Goal: Task Accomplishment & Management: Manage account settings

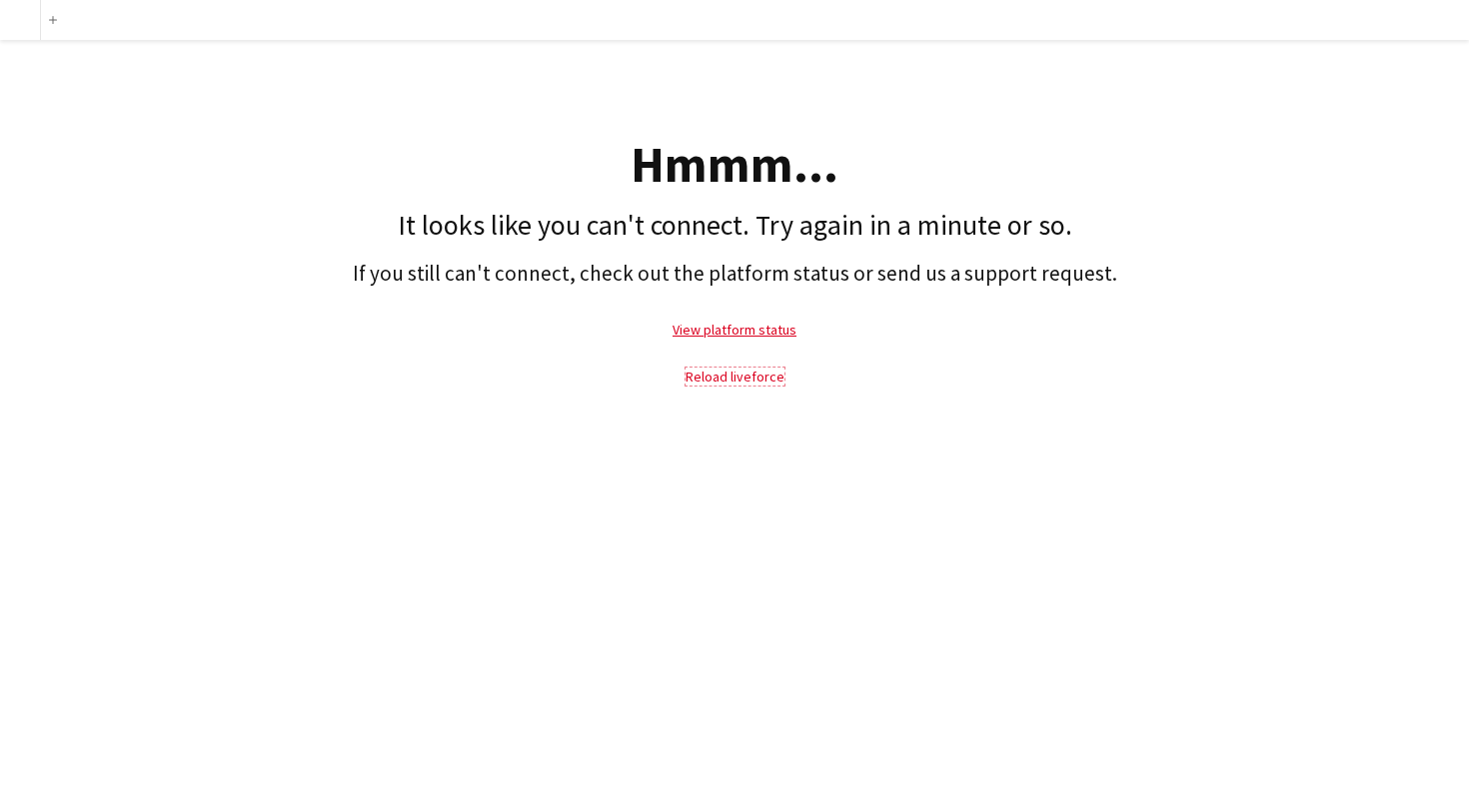
click at [717, 369] on link "Reload liveforce" at bounding box center [735, 377] width 99 height 18
click at [728, 342] on p "View platform status" at bounding box center [734, 330] width 1449 height 46
click at [728, 334] on link "View platform status" at bounding box center [735, 330] width 124 height 18
click at [738, 326] on link "View platform status" at bounding box center [735, 330] width 124 height 18
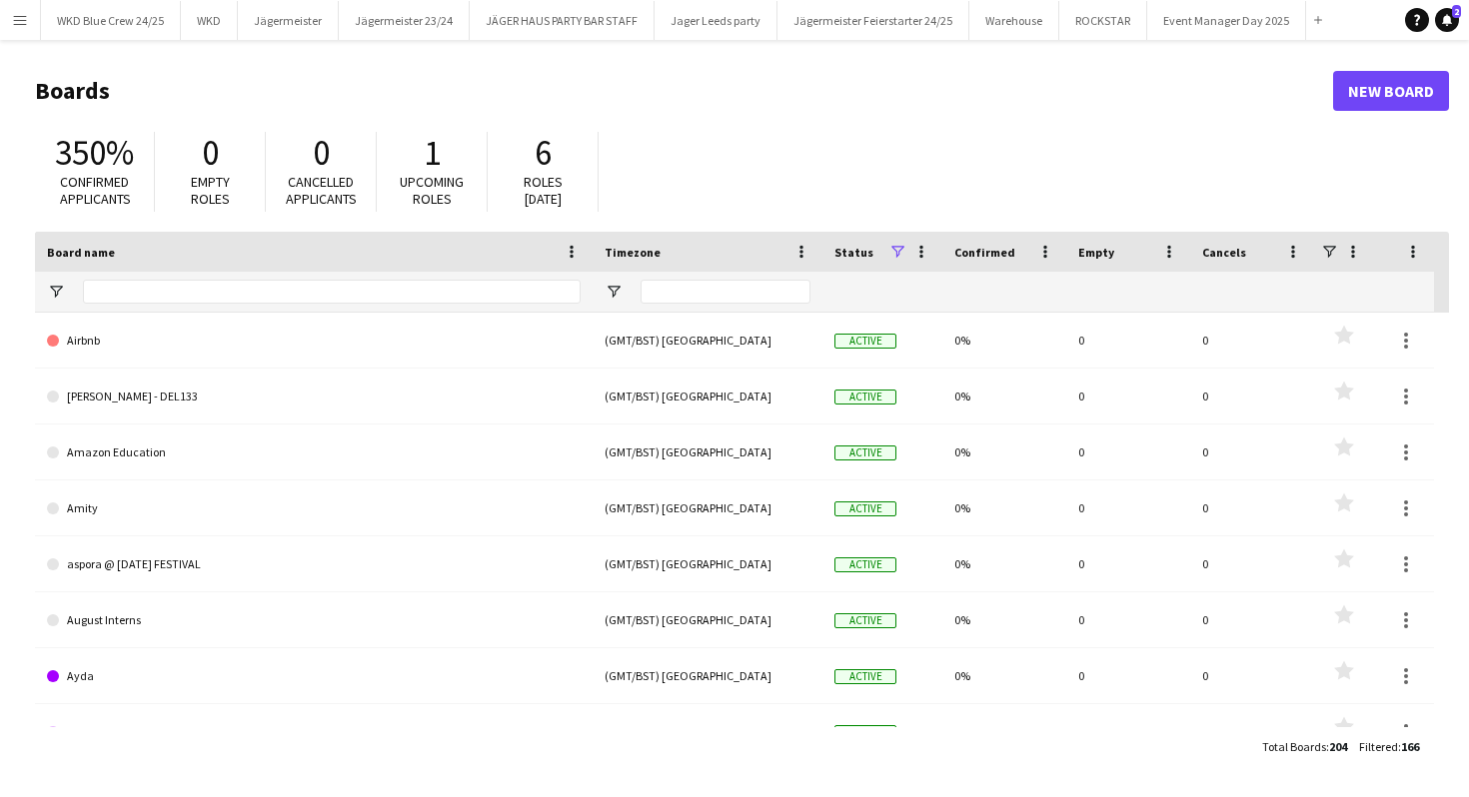
click at [24, 33] on button "Menu" at bounding box center [20, 20] width 40 height 40
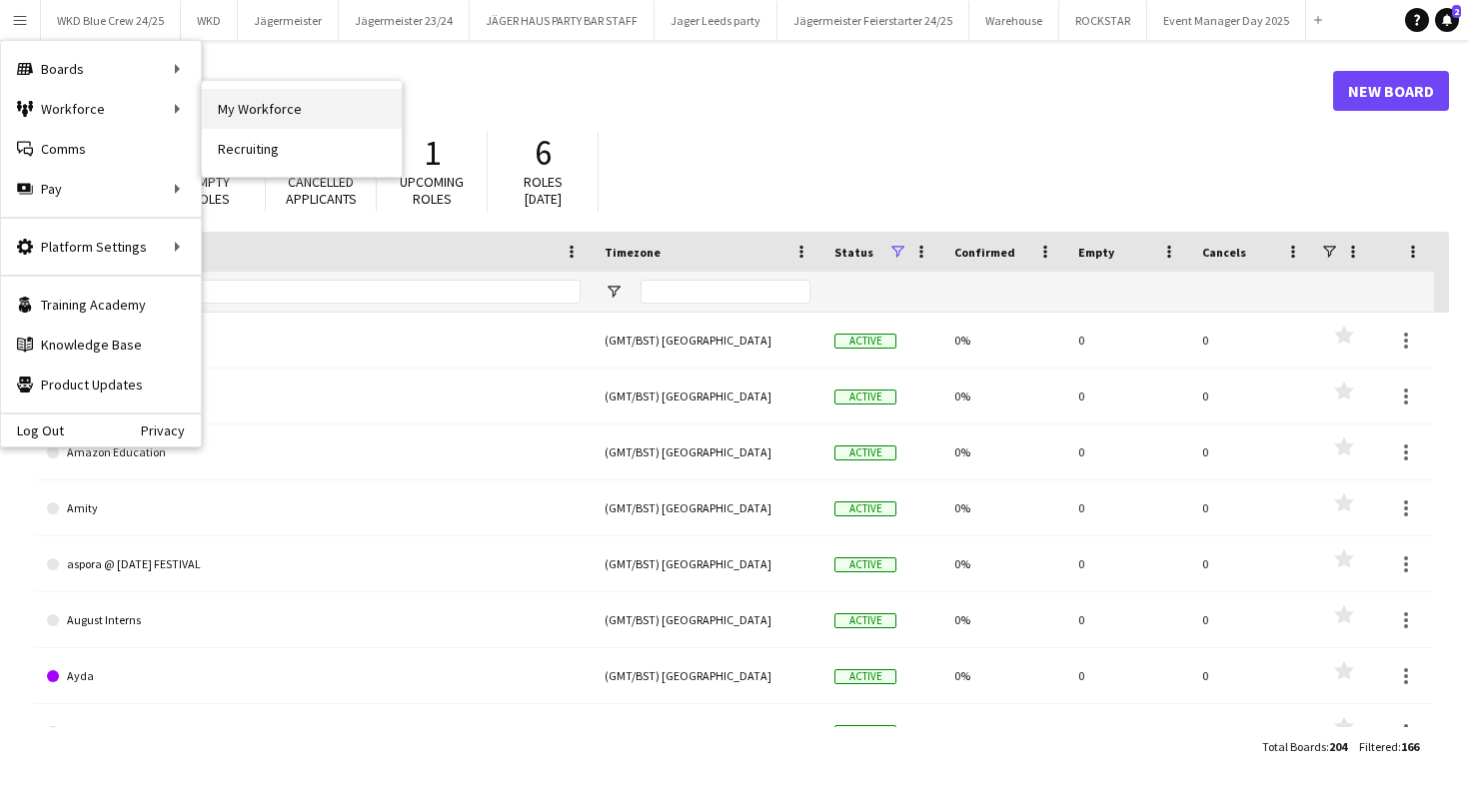
click at [269, 114] on link "My Workforce" at bounding box center [302, 109] width 200 height 40
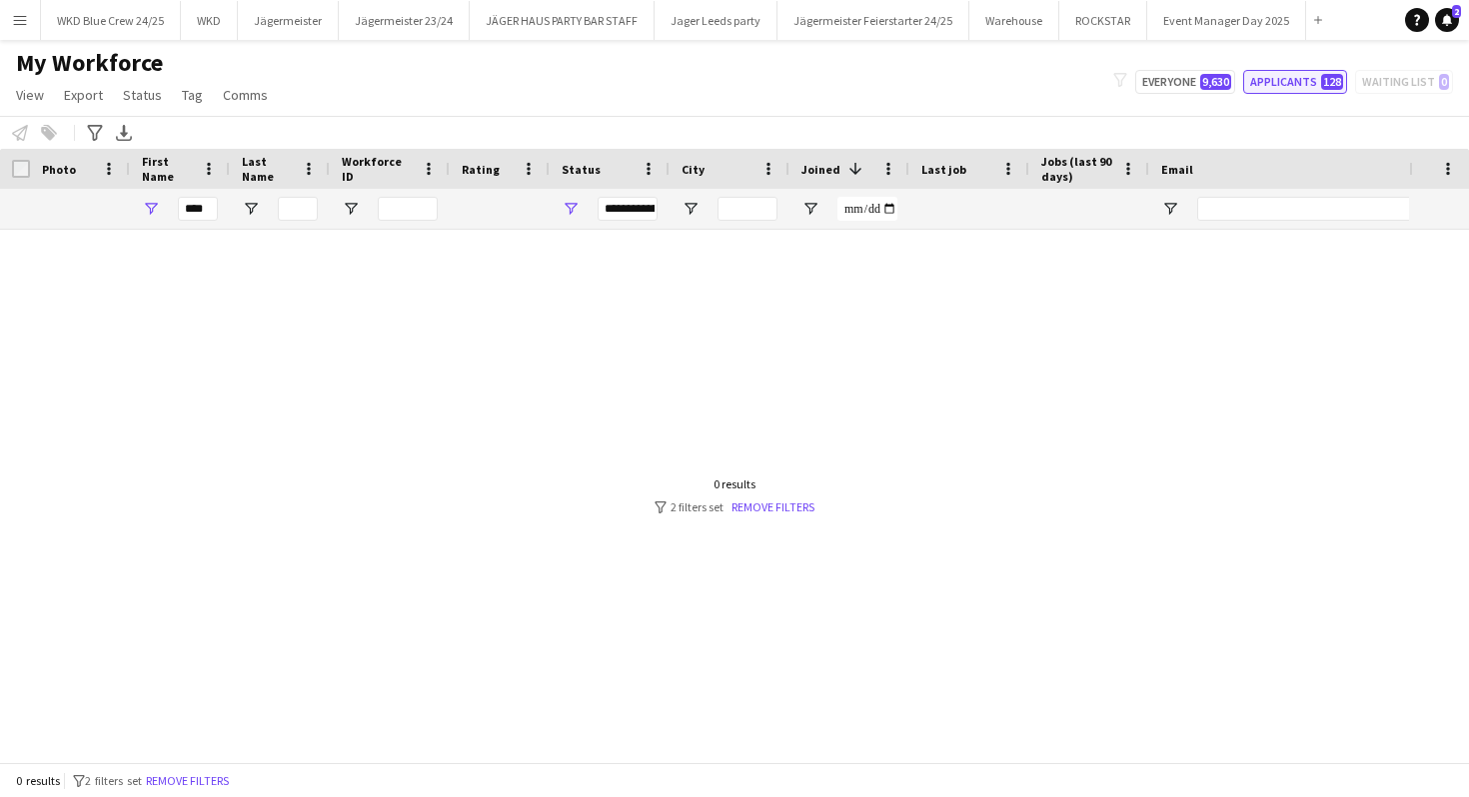
click at [1301, 76] on button "Applicants 128" at bounding box center [1295, 82] width 104 height 24
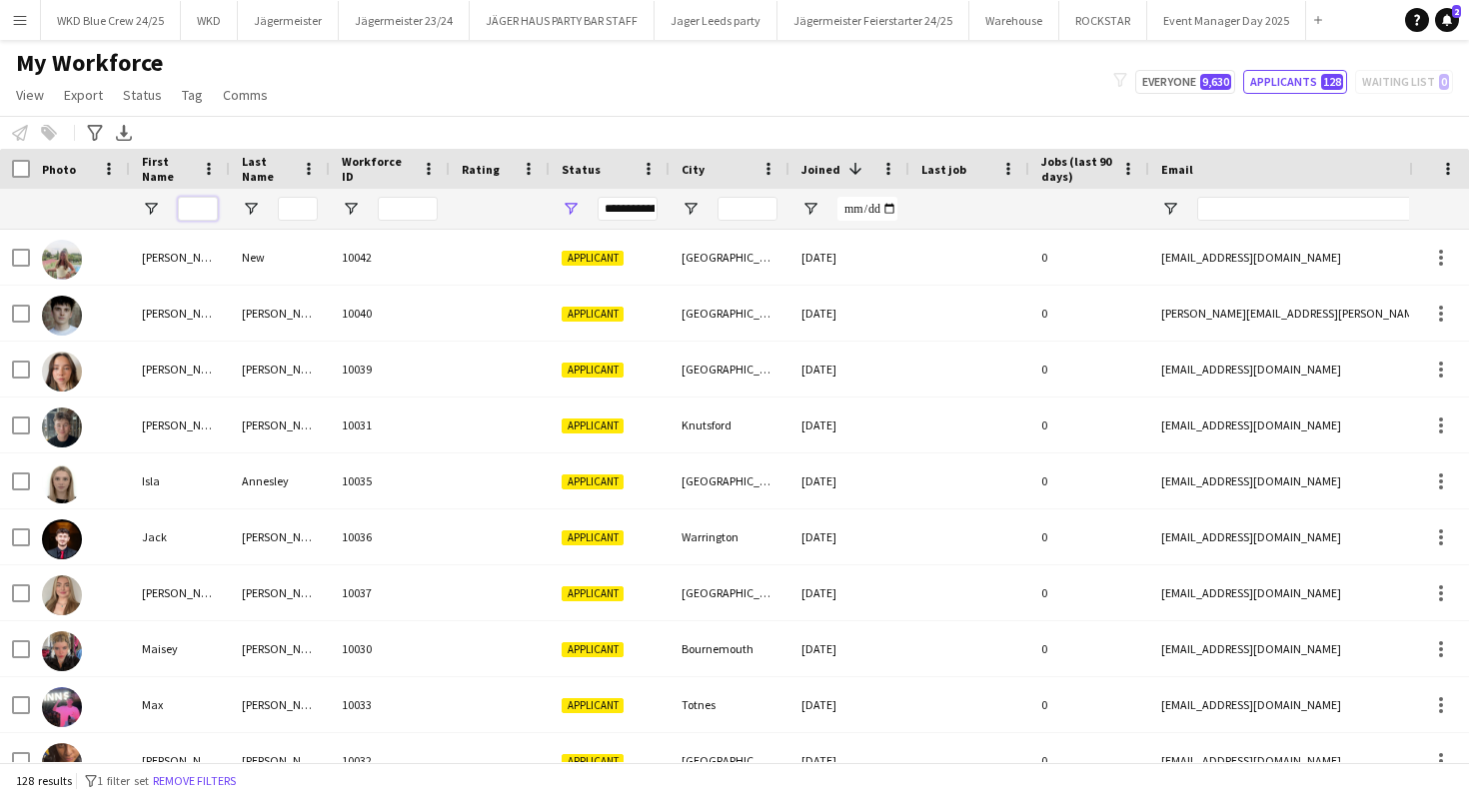
click at [204, 210] on input "First Name Filter Input" at bounding box center [198, 209] width 40 height 24
type input "*"
type input "*******"
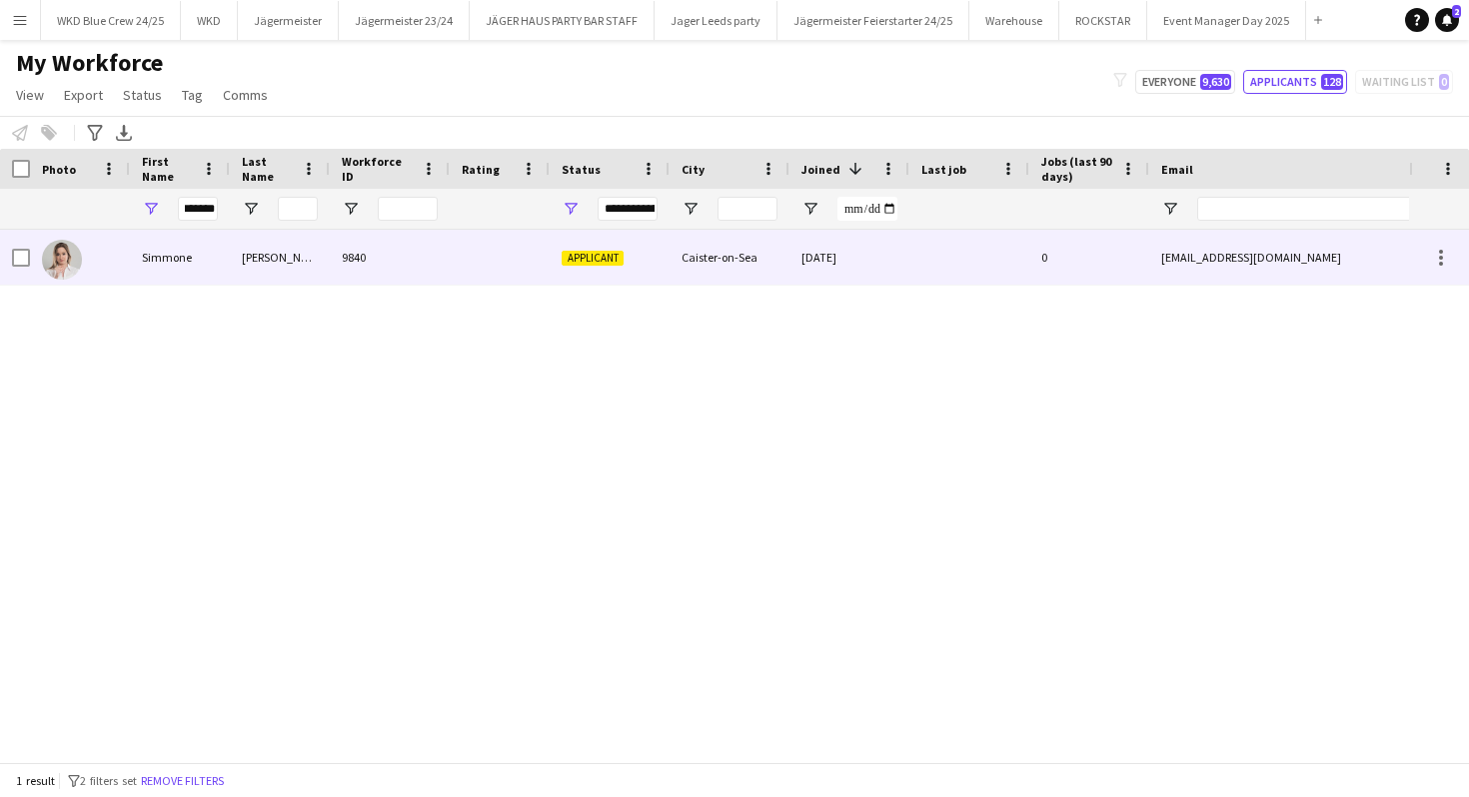
click at [164, 248] on div "Simmone" at bounding box center [180, 257] width 100 height 55
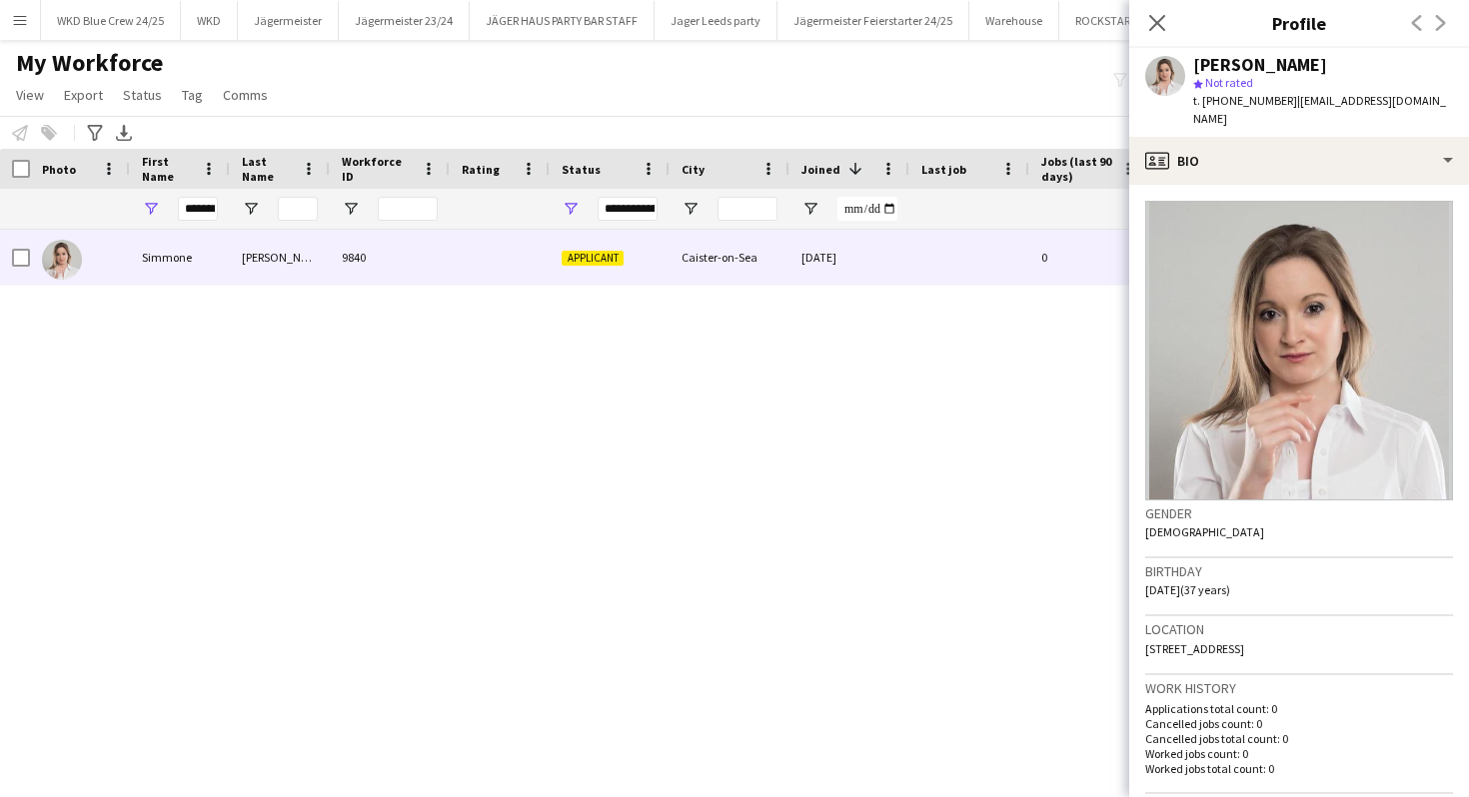
scroll to position [518, 0]
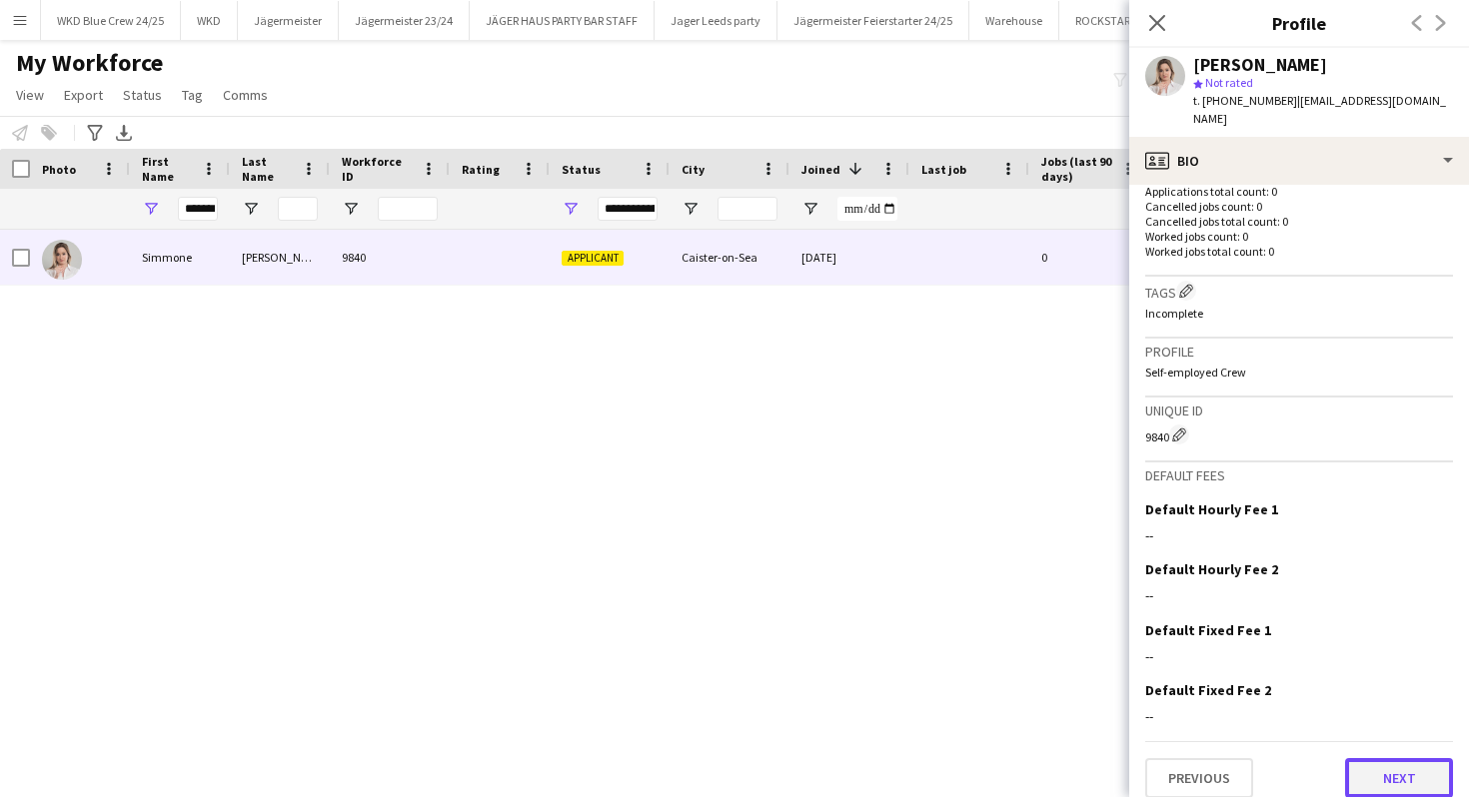
click at [1392, 768] on button "Next" at bounding box center [1399, 778] width 108 height 40
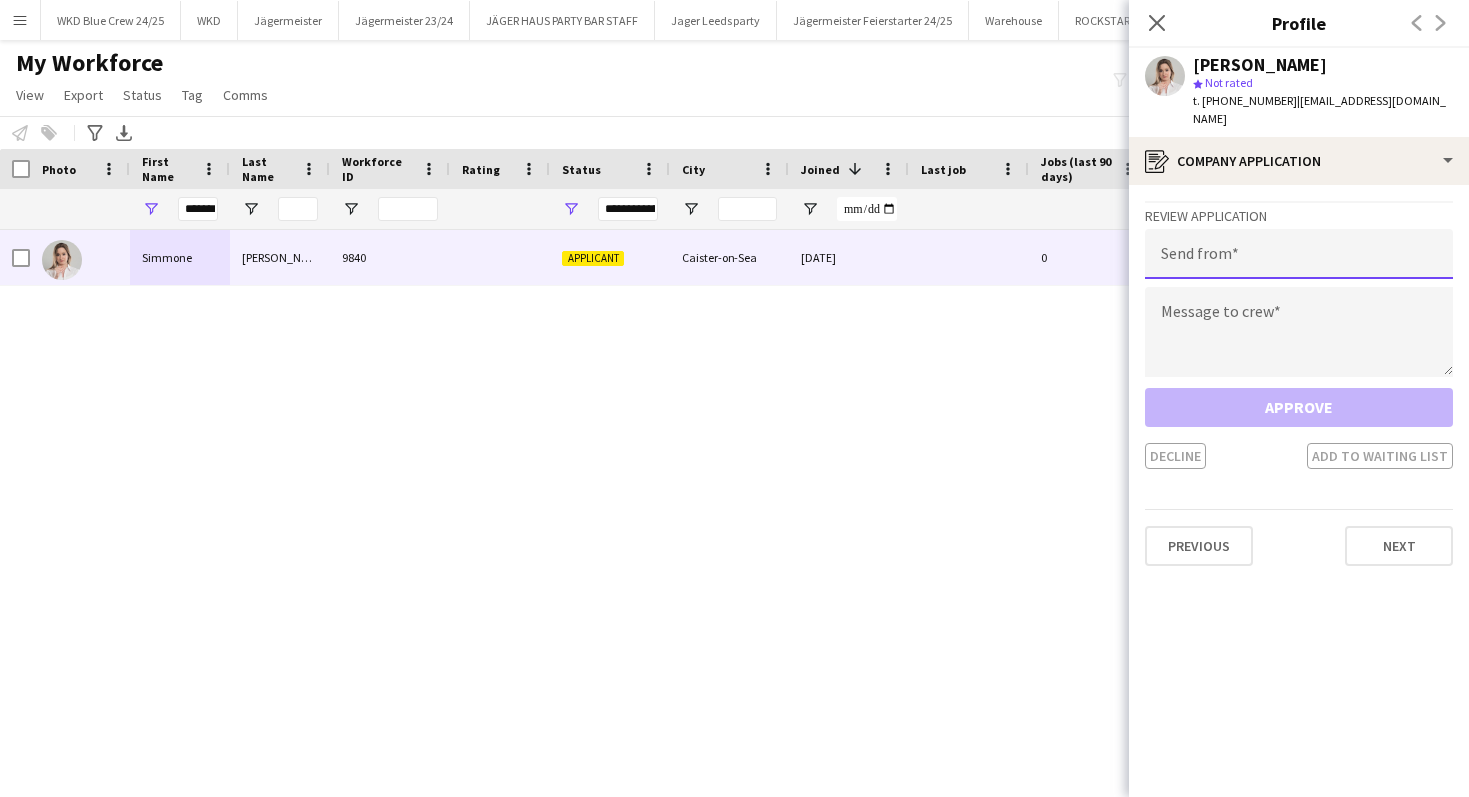
click at [1234, 256] on input "email" at bounding box center [1299, 254] width 308 height 50
type input "**********"
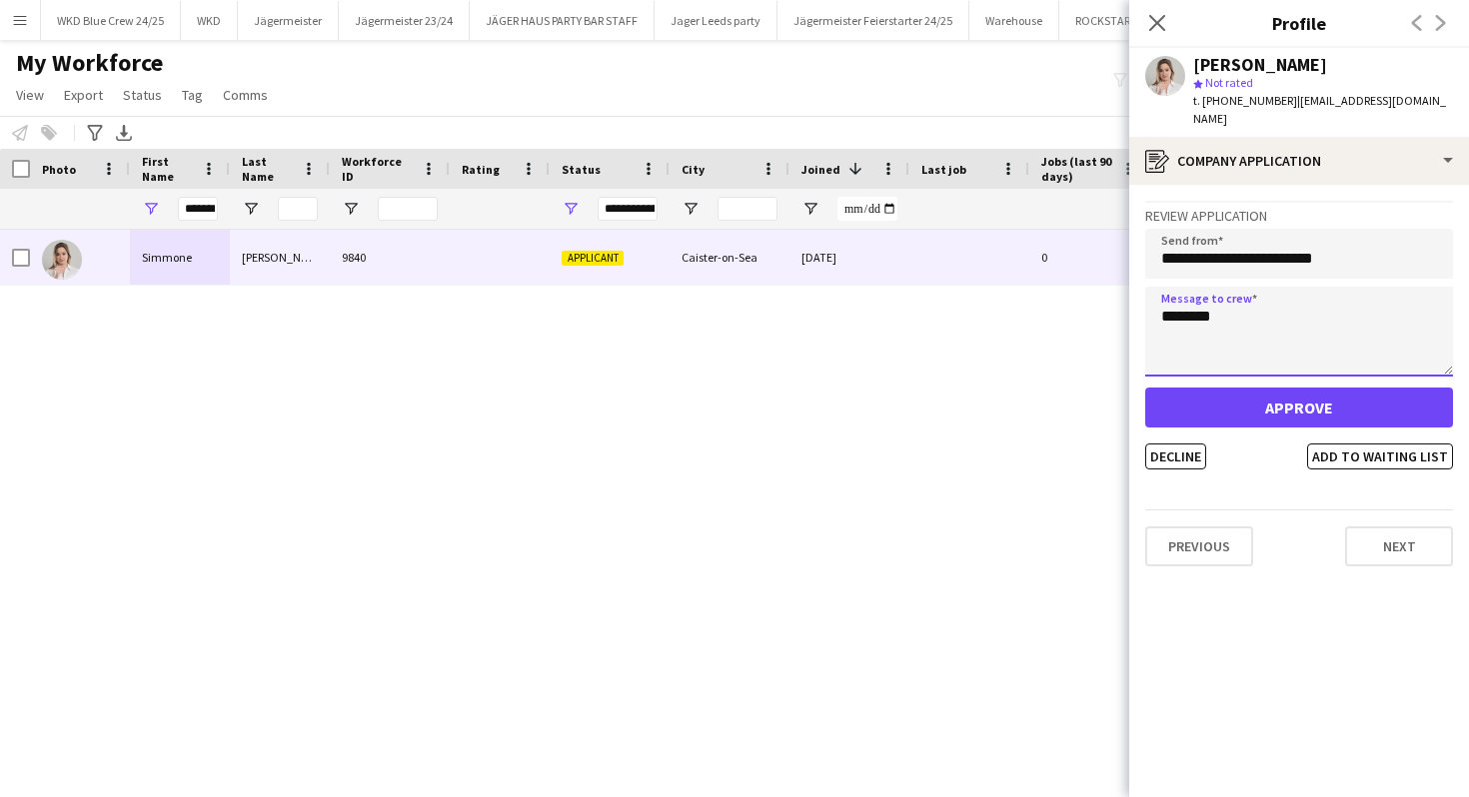
type textarea "********"
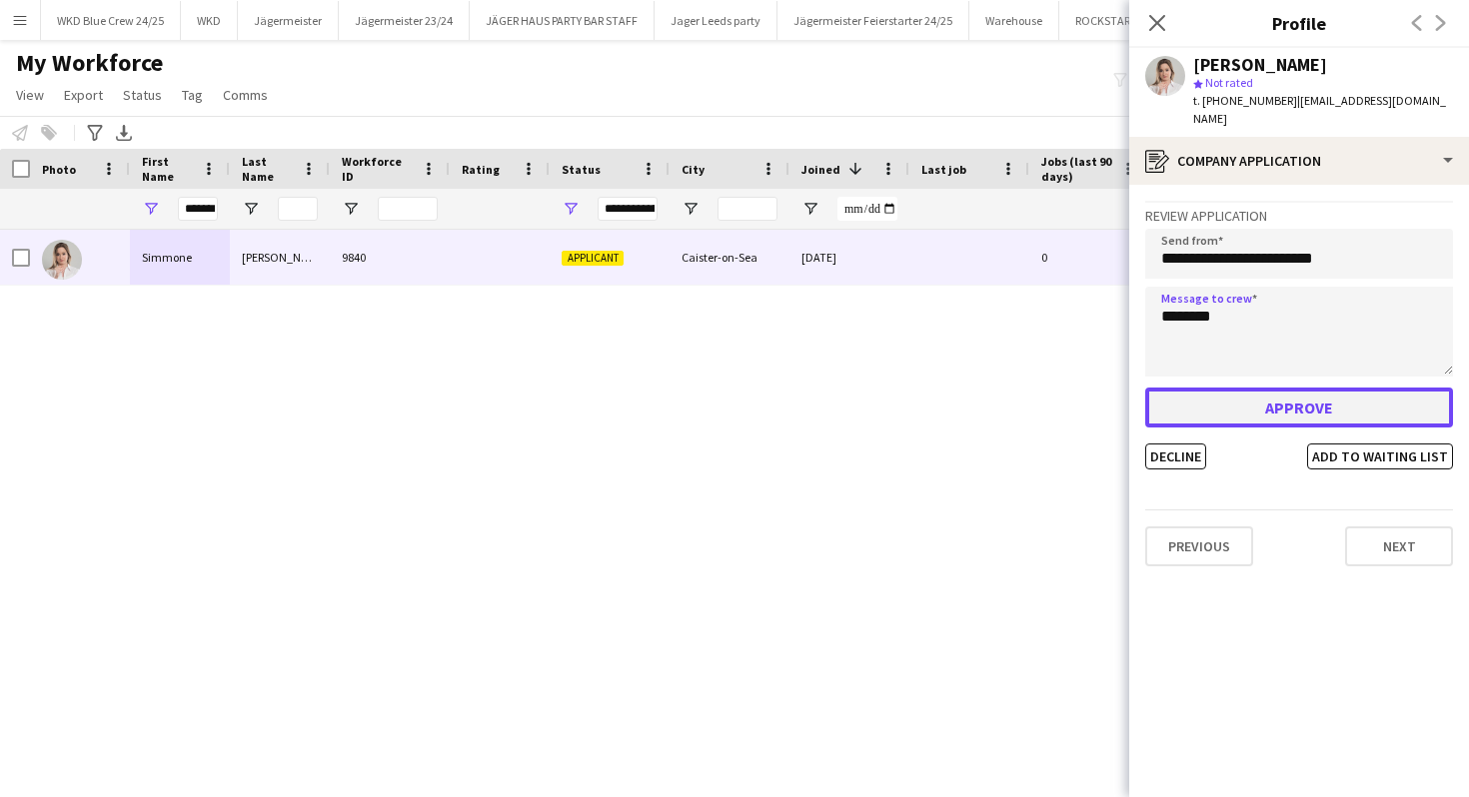
click at [1242, 397] on button "Approve" at bounding box center [1299, 408] width 308 height 40
